Goal: Transaction & Acquisition: Obtain resource

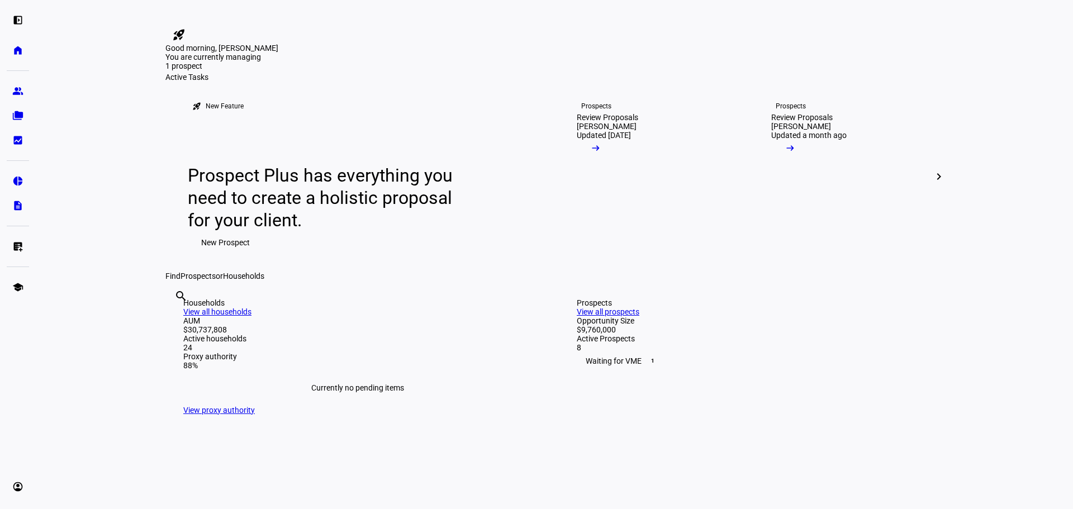
click at [177, 318] on input "text" at bounding box center [175, 311] width 2 height 13
paste input "[PERSON_NAME] & [PERSON_NAME]"
type input "[PERSON_NAME] & [PERSON_NAME]"
click at [13, 112] on eth-mat-symbol "folder_copy" at bounding box center [17, 115] width 11 height 11
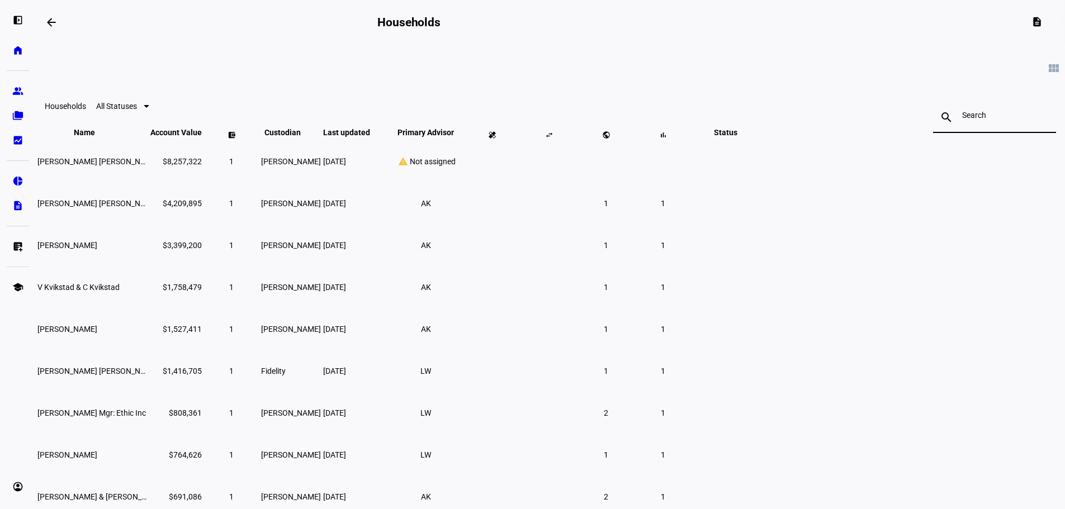
click at [962, 117] on input at bounding box center [994, 115] width 65 height 9
type input "y"
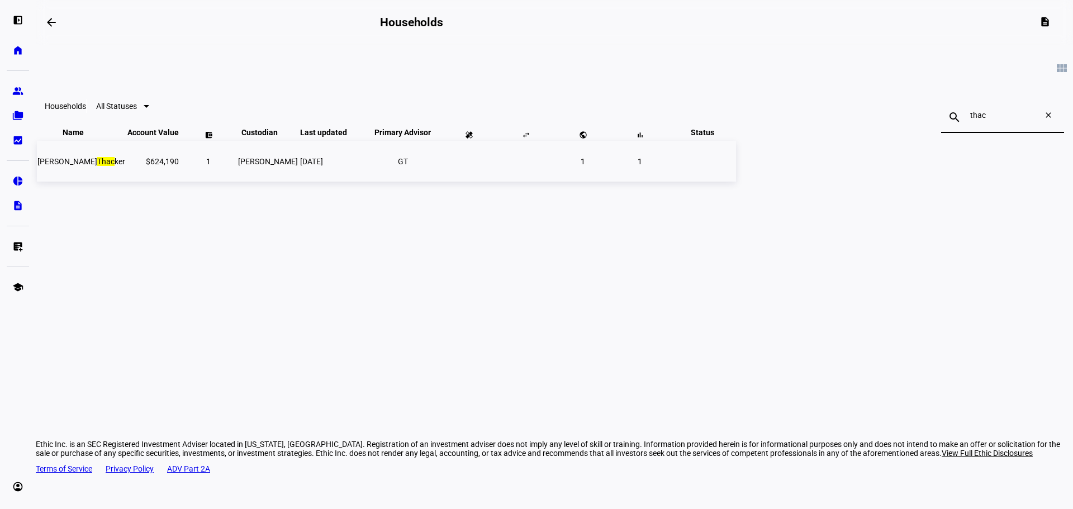
type input "thac"
click at [125, 166] on span "[PERSON_NAME]" at bounding box center [81, 161] width 88 height 9
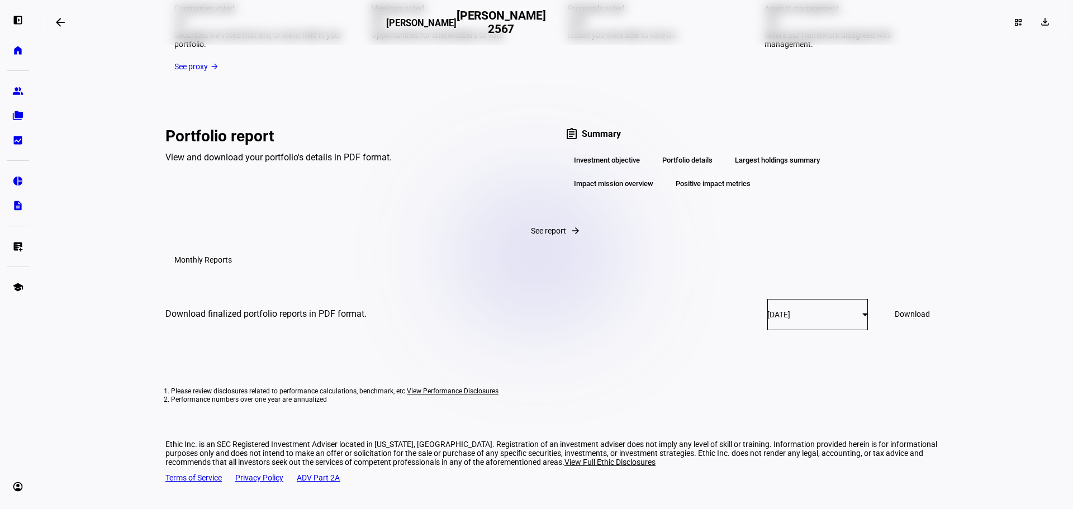
scroll to position [1744, 0]
click at [805, 319] on div "[DATE]" at bounding box center [815, 314] width 95 height 9
click at [799, 346] on mat-option "[DATE]" at bounding box center [782, 356] width 119 height 27
click at [895, 319] on span "Download" at bounding box center [912, 314] width 35 height 9
